Goal: Task Accomplishment & Management: Use online tool/utility

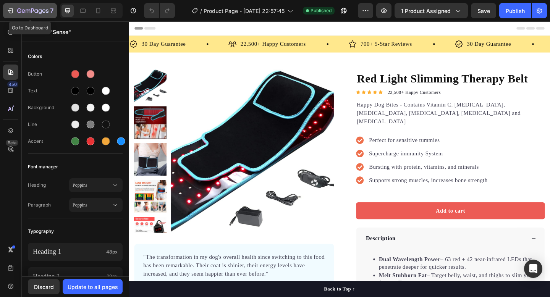
click at [34, 10] on icon "button" at bounding box center [32, 11] width 31 height 6
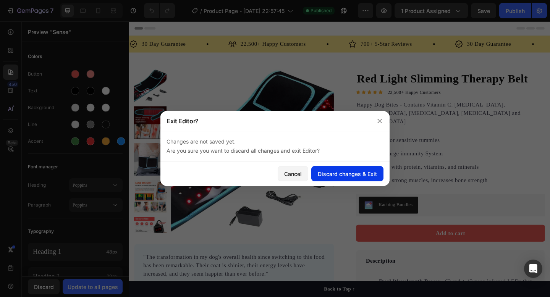
click at [329, 173] on div "Discard changes & Exit" at bounding box center [347, 174] width 59 height 8
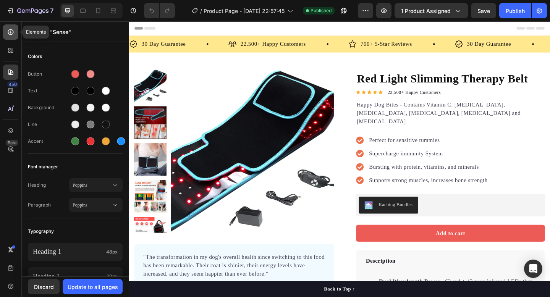
click at [15, 36] on div at bounding box center [10, 31] width 15 height 15
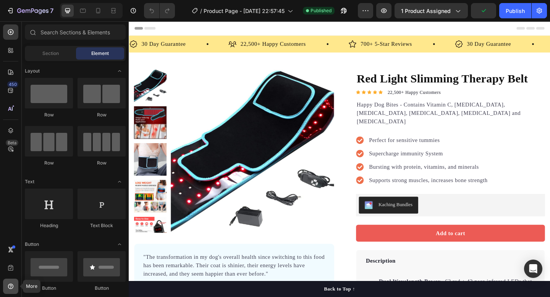
click at [10, 285] on icon at bounding box center [11, 286] width 8 height 8
click at [13, 208] on div "450 Beta" at bounding box center [10, 133] width 15 height 218
click at [12, 87] on div "450" at bounding box center [12, 84] width 11 height 6
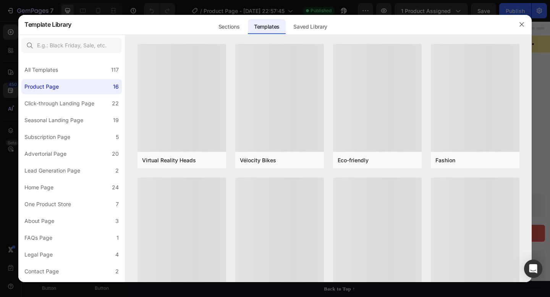
click at [28, 6] on div at bounding box center [275, 148] width 550 height 297
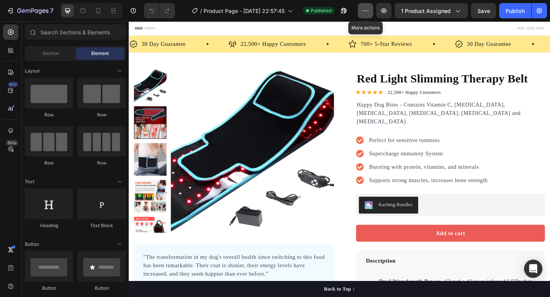
click at [367, 11] on icon "button" at bounding box center [365, 11] width 8 height 8
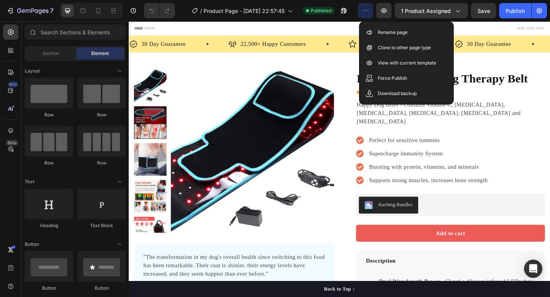
click at [367, 11] on icon "button" at bounding box center [365, 11] width 8 height 8
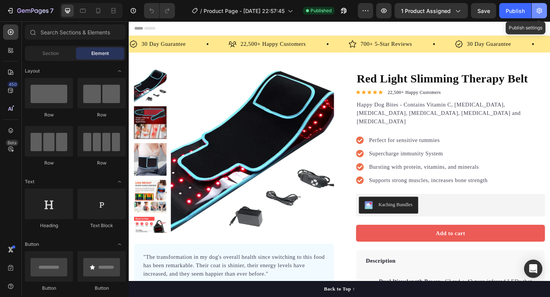
click at [540, 9] on icon "button" at bounding box center [539, 11] width 8 height 8
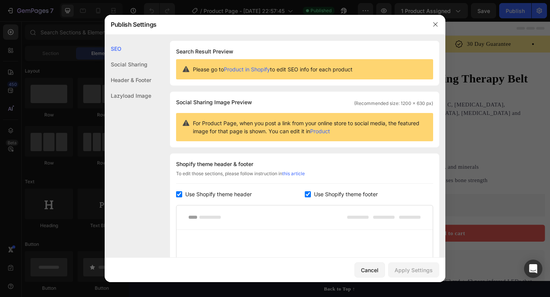
click at [503, 69] on div at bounding box center [275, 148] width 550 height 297
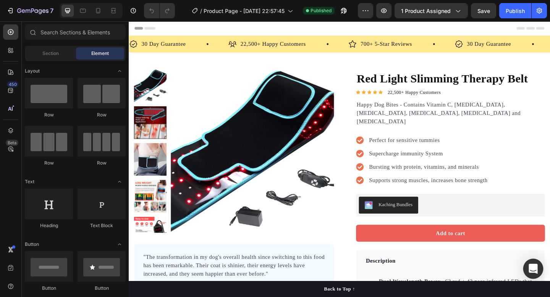
click at [530, 266] on icon "Open Intercom Messenger" at bounding box center [532, 269] width 9 height 10
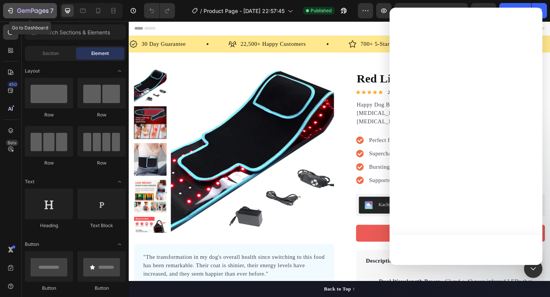
click at [15, 11] on div "7" at bounding box center [29, 10] width 47 height 9
